Goal: Find specific page/section: Find specific page/section

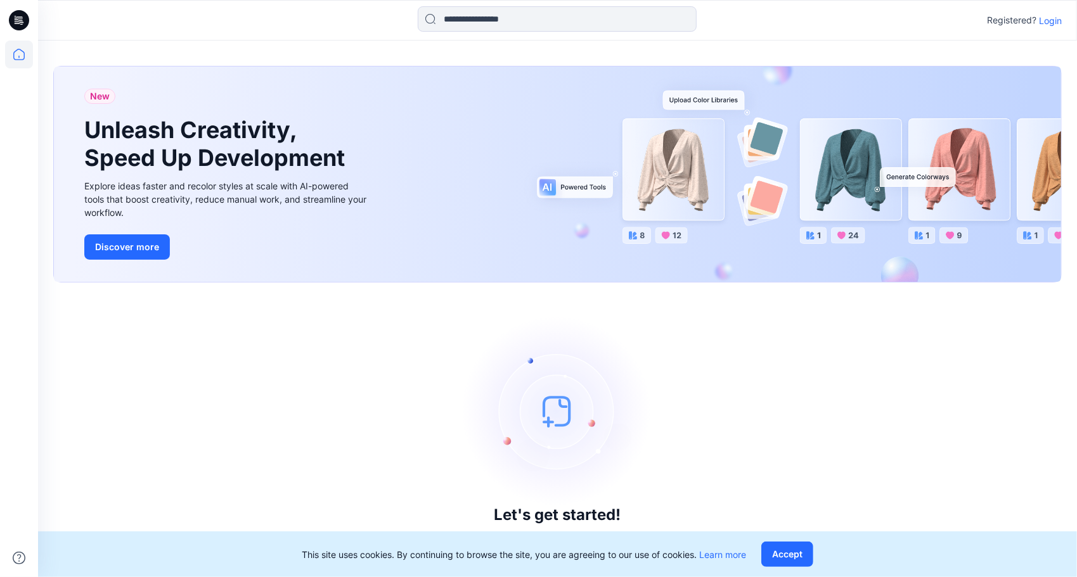
click at [1056, 20] on p "Login" at bounding box center [1050, 20] width 23 height 13
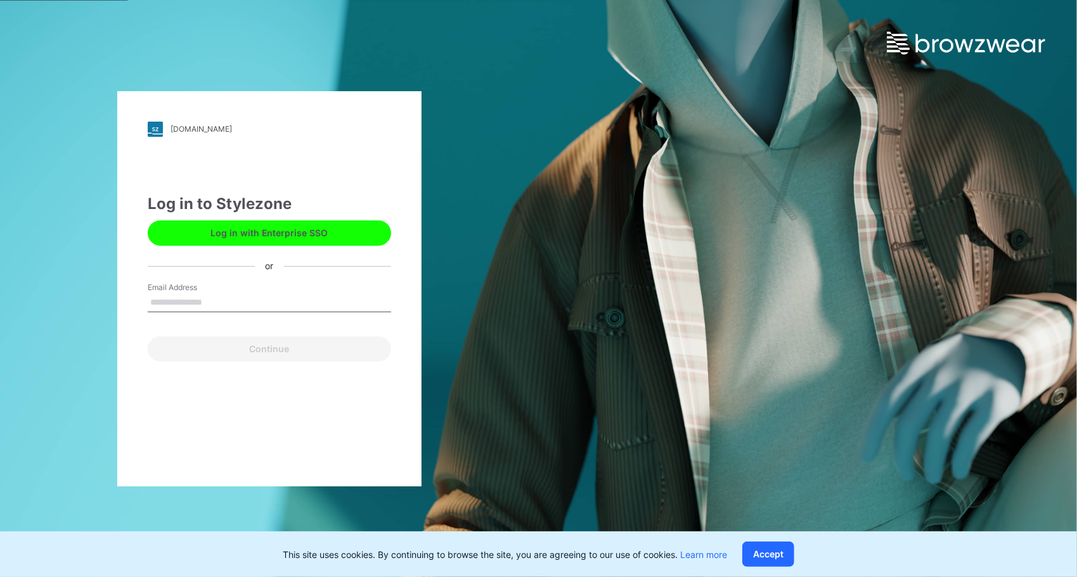
click at [208, 298] on input "Email Address" at bounding box center [269, 302] width 243 height 19
type input "**********"
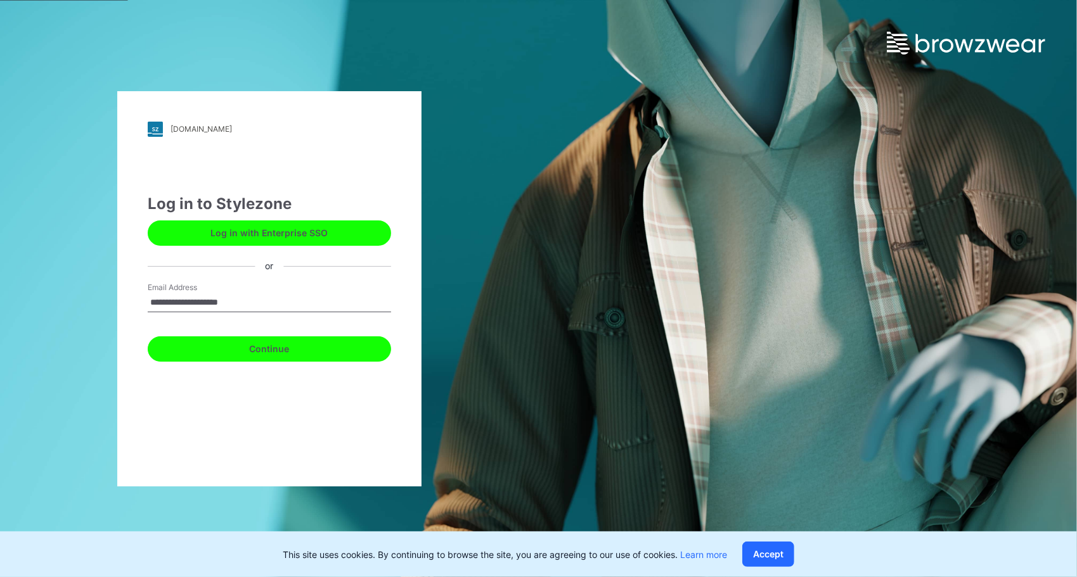
click at [229, 359] on button "Continue" at bounding box center [269, 349] width 243 height 25
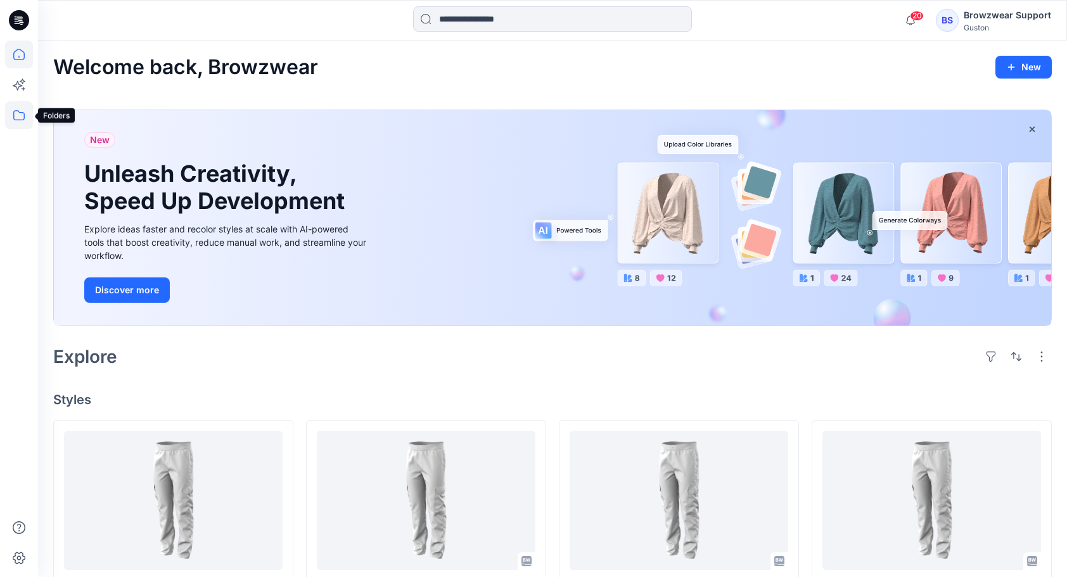
click at [20, 115] on icon at bounding box center [19, 115] width 28 height 28
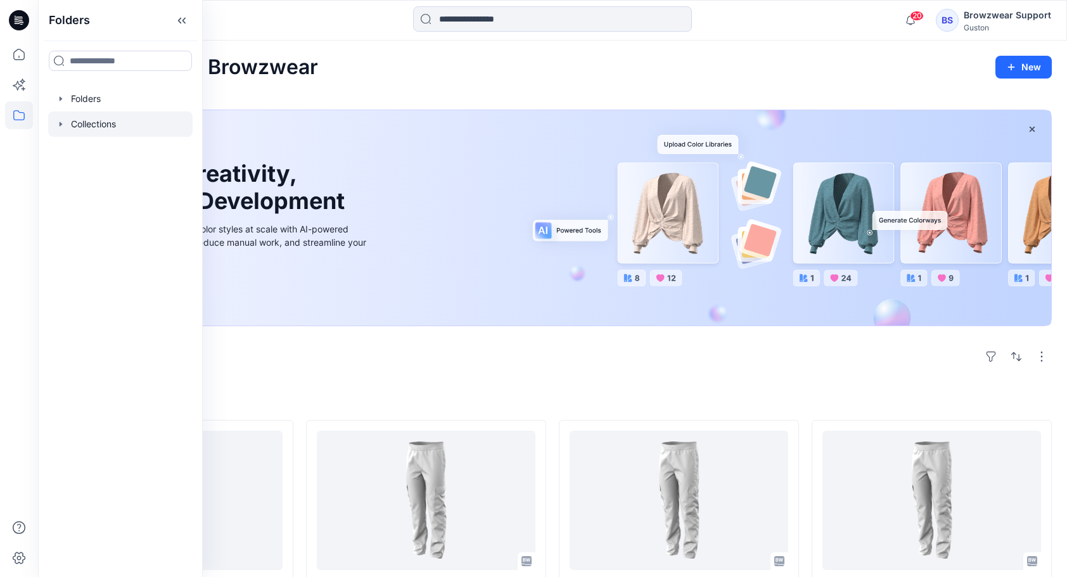
click at [91, 124] on div at bounding box center [120, 124] width 144 height 25
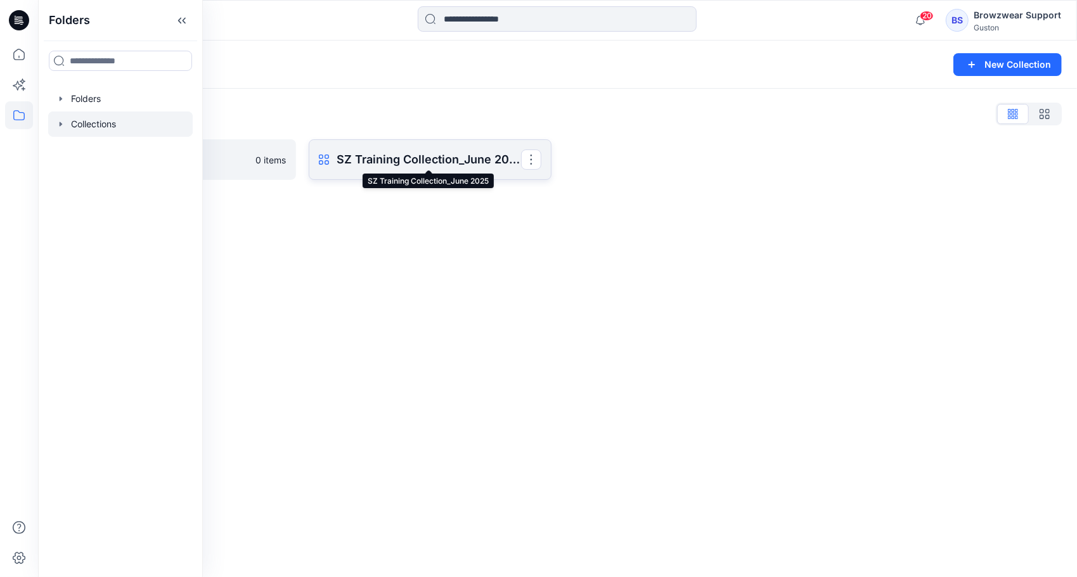
click at [406, 152] on p "SZ Training Collection_June 2025" at bounding box center [429, 160] width 184 height 18
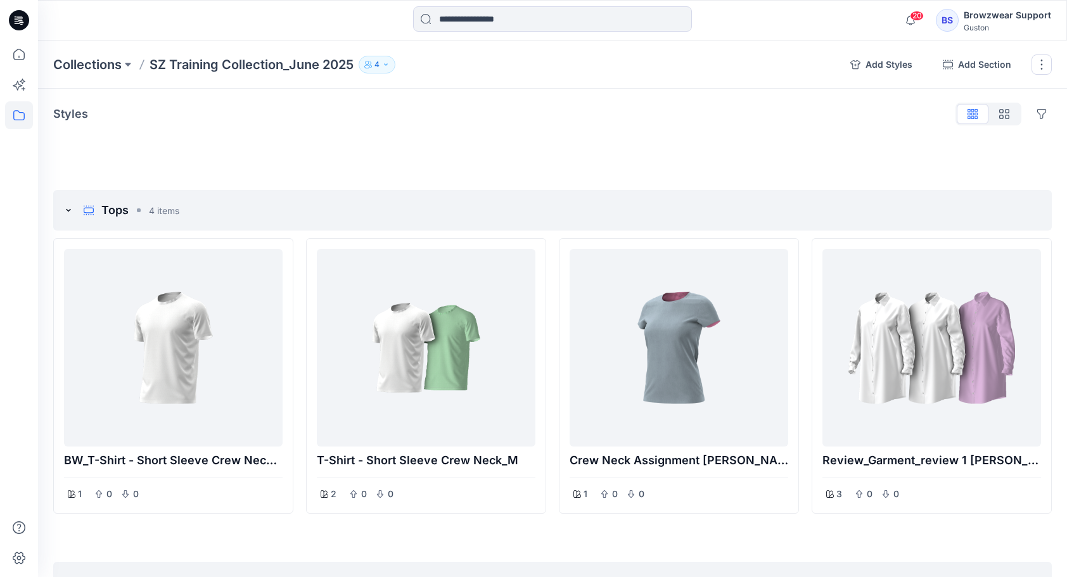
click at [380, 63] on p "4" at bounding box center [377, 65] width 5 height 14
